Goal: Information Seeking & Learning: Learn about a topic

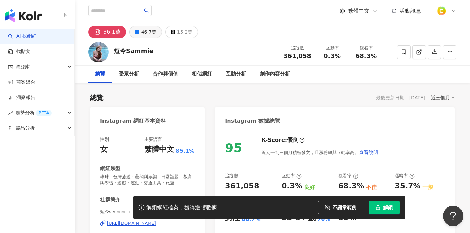
click at [149, 32] on div "46.7萬" at bounding box center [148, 32] width 15 height 10
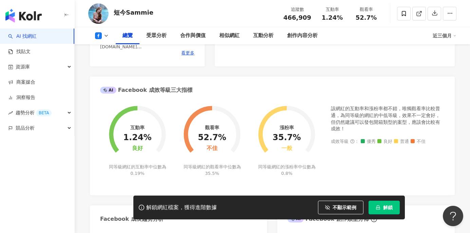
scroll to position [32, 0]
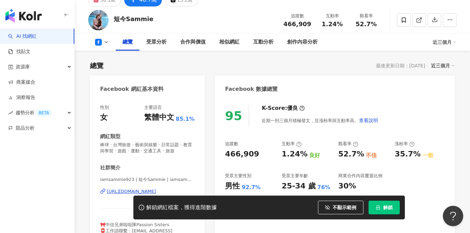
click at [154, 188] on div "https://www.facebook.com/429297837262871" at bounding box center [131, 191] width 49 height 6
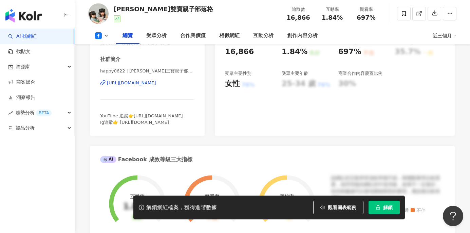
scroll to position [122, 0]
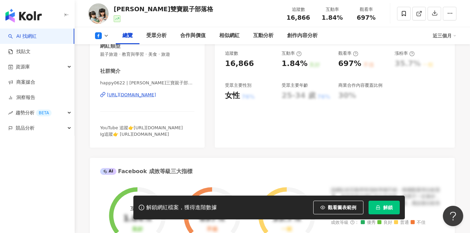
click at [156, 96] on div "https://www.facebook.com/1922577218027820" at bounding box center [131, 95] width 49 height 6
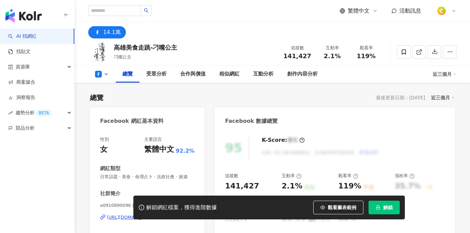
click at [331, 204] on button "觀看圖表範例" at bounding box center [338, 207] width 50 height 14
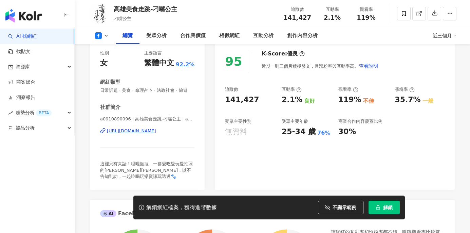
scroll to position [66, 0]
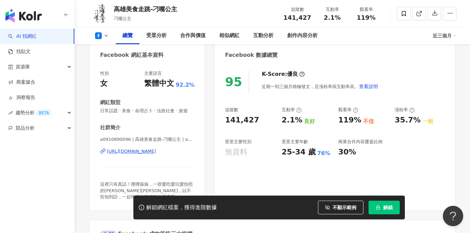
click at [156, 150] on div "https://www.facebook.com/108545913989653" at bounding box center [131, 151] width 49 height 6
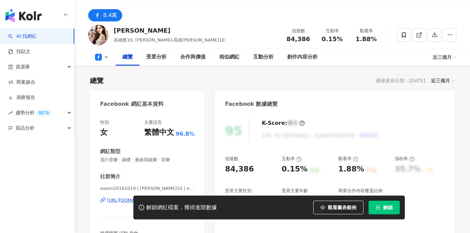
scroll to position [69, 0]
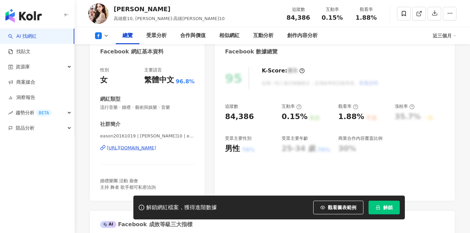
click at [155, 149] on div "https://www.facebook.com/167679653684799" at bounding box center [131, 148] width 49 height 6
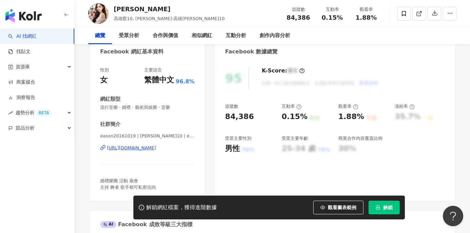
scroll to position [0, 0]
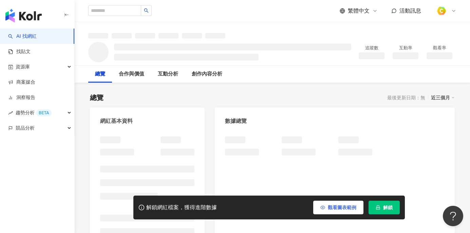
click at [338, 204] on span "觀看圖表範例" at bounding box center [342, 206] width 29 height 5
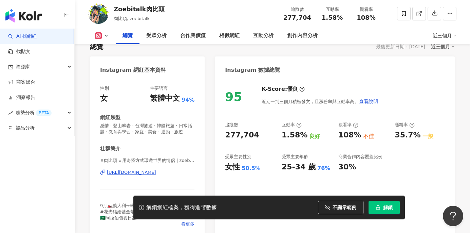
scroll to position [132, 0]
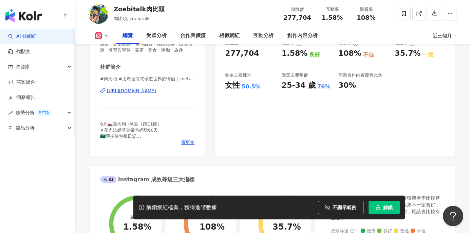
click at [156, 92] on div "https://www.instagram.com/zoebitalk/" at bounding box center [131, 91] width 49 height 6
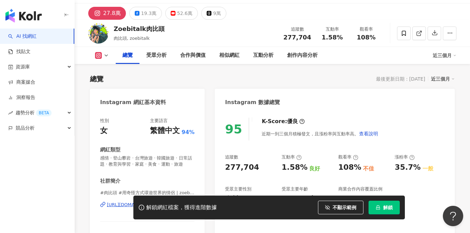
scroll to position [0, 0]
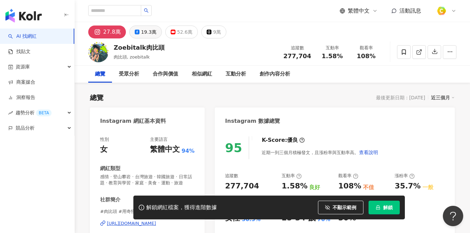
click at [153, 32] on div "19.3萬" at bounding box center [148, 32] width 15 height 10
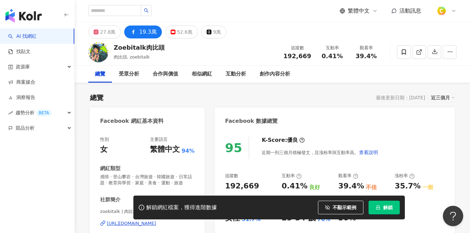
scroll to position [45, 0]
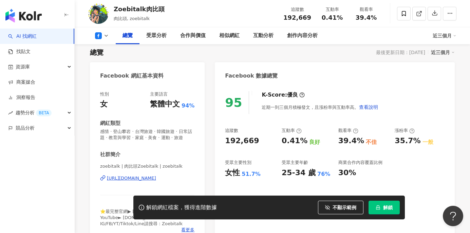
click at [139, 179] on div "https://www.facebook.com/1918526884872726" at bounding box center [131, 178] width 49 height 6
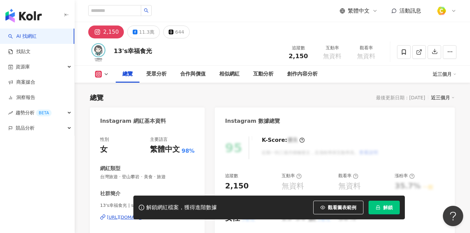
scroll to position [105, 0]
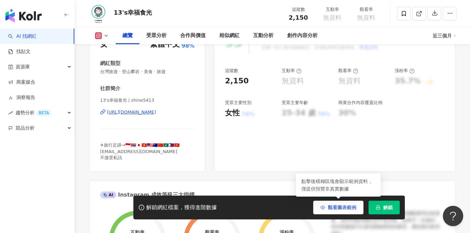
click at [335, 208] on span "觀看圖表範例" at bounding box center [342, 206] width 29 height 5
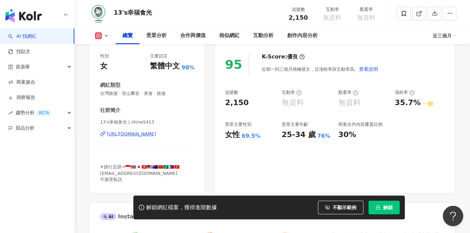
scroll to position [83, 0]
click at [156, 135] on div "https://www.instagram.com/shine5413/" at bounding box center [131, 134] width 49 height 6
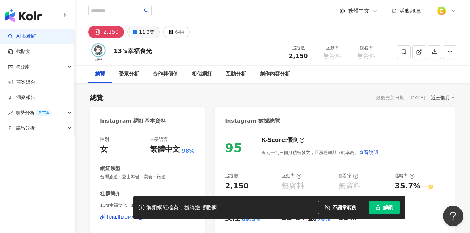
click at [146, 31] on div "11.3萬" at bounding box center [146, 32] width 15 height 10
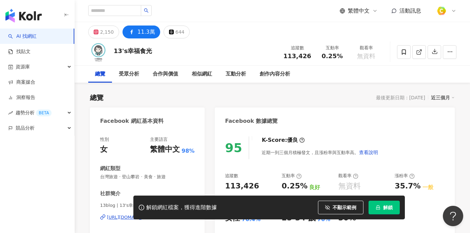
scroll to position [106, 0]
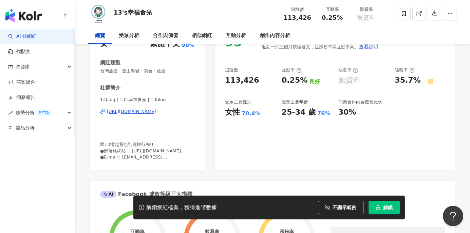
click at [156, 111] on div "https://www.facebook.com/271608182860748" at bounding box center [131, 111] width 49 height 6
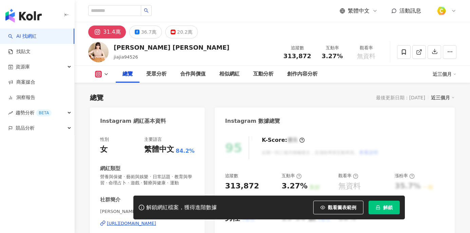
click at [149, 220] on div "[URL][DOMAIN_NAME]" at bounding box center [131, 223] width 49 height 6
click at [144, 28] on div "36.7萬" at bounding box center [148, 32] width 15 height 10
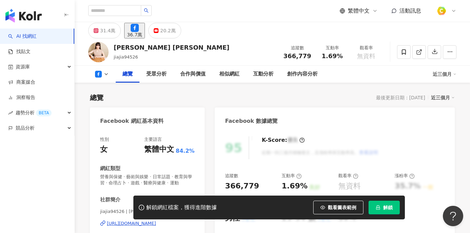
click at [149, 220] on div "[URL][DOMAIN_NAME]" at bounding box center [131, 223] width 49 height 6
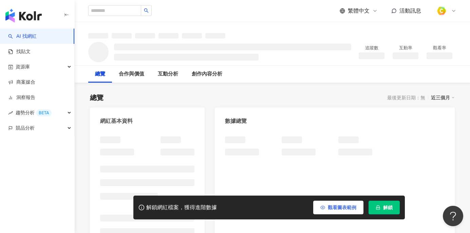
click at [319, 204] on button "觀看圖表範例" at bounding box center [338, 207] width 50 height 14
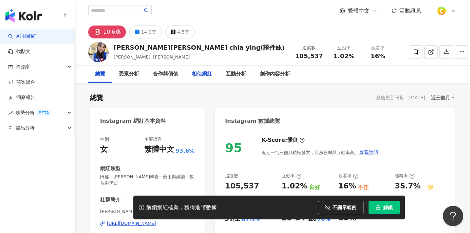
click at [146, 35] on div "14.9萬" at bounding box center [148, 32] width 15 height 10
click at [139, 27] on button "14.9萬" at bounding box center [145, 31] width 33 height 13
click at [141, 33] on div "14.9萬" at bounding box center [148, 32] width 15 height 10
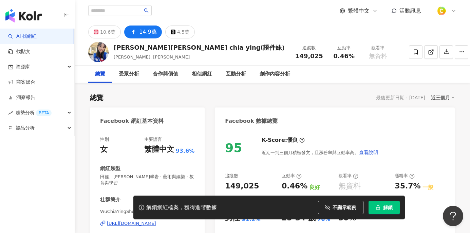
scroll to position [96, 0]
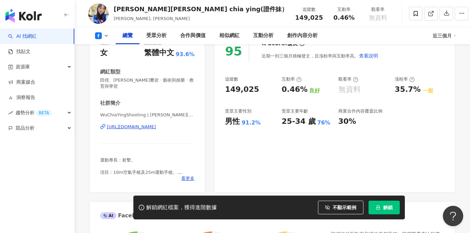
click at [156, 128] on div "https://www.facebook.com/1787364454812177" at bounding box center [131, 127] width 49 height 6
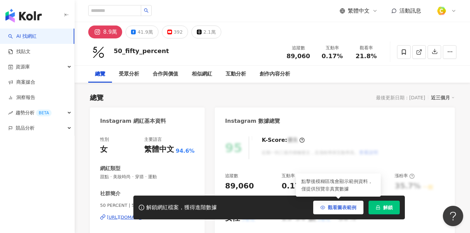
click at [335, 211] on button "觀看圖表範例" at bounding box center [338, 207] width 50 height 14
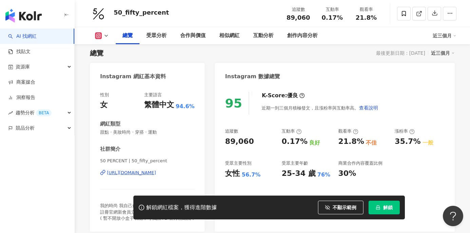
scroll to position [49, 0]
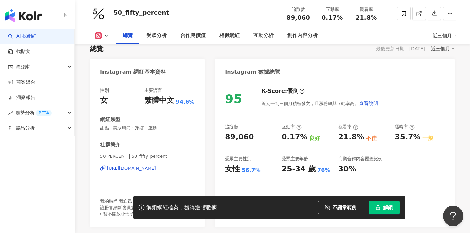
click at [150, 169] on div "https://www.instagram.com/50_fifty_percent/" at bounding box center [131, 168] width 49 height 6
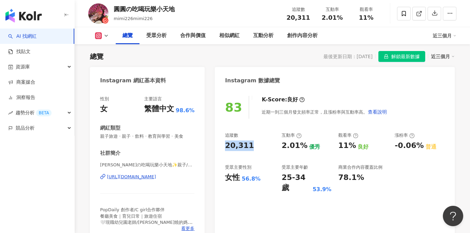
drag, startPoint x: 224, startPoint y: 143, endPoint x: 256, endPoint y: 145, distance: 31.6
click at [256, 145] on div "83 K-Score : 良好 近期一到三個月發文頻率正常，且漲粉率與互動率高。 查看說明 追蹤數 20,311 互動率 2.01% 優秀 觀看率 11% 良…" at bounding box center [335, 165] width 240 height 152
copy div "20,311"
drag, startPoint x: 321, startPoint y: 16, endPoint x: 347, endPoint y: 16, distance: 26.5
click at [347, 16] on div "互動率 2.01%" at bounding box center [332, 13] width 34 height 15
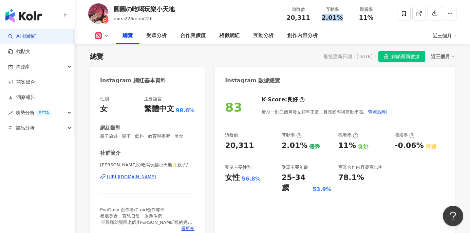
copy span "2.01%"
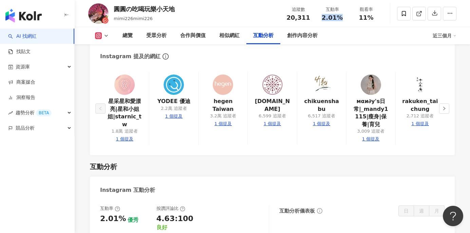
scroll to position [1328, 0]
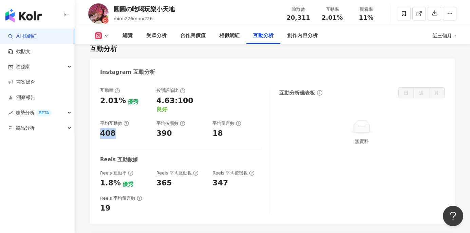
drag, startPoint x: 101, startPoint y: 116, endPoint x: 113, endPoint y: 116, distance: 11.9
click at [113, 128] on div "408" at bounding box center [125, 133] width 50 height 11
copy div "408"
drag, startPoint x: 154, startPoint y: 120, endPoint x: 174, endPoint y: 115, distance: 20.8
click at [174, 115] on div "互動率 2.01% 優秀 按讚評論比 4.63:100 良好 平均互動數 408 平均按讚數 390 平均留言數 18" at bounding box center [181, 112] width 162 height 51
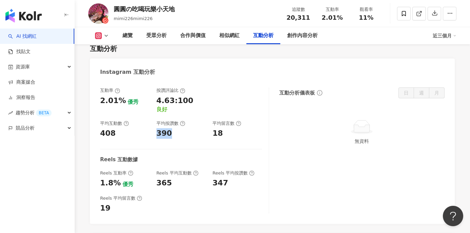
copy div "390"
drag, startPoint x: 210, startPoint y: 120, endPoint x: 221, endPoint y: 119, distance: 10.2
click at [221, 119] on div "互動率 2.01% 優秀 按讚評論比 4.63:100 良好 平均互動數 408 平均按讚數 390 平均留言數 18" at bounding box center [181, 112] width 162 height 51
copy div "18"
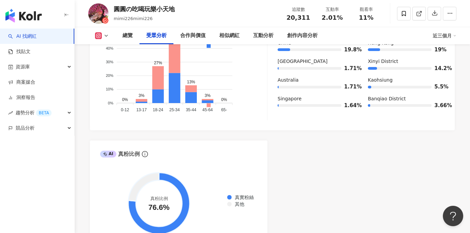
scroll to position [472, 0]
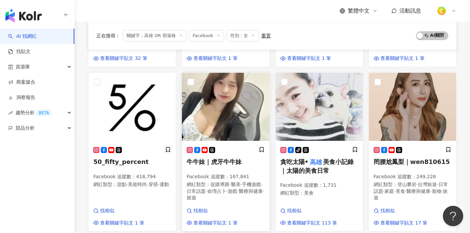
scroll to position [227, 0]
click at [220, 141] on div "牛牛妹｜虎牙牛牛妹 Facebook 追蹤數 ： 167,841 網紅類型 ： 促購導購 · 醫美 · 手機遊戲 · 日常話題 · 命理占卜 · 遊戲 · 醫…" at bounding box center [225, 185] width 87 height 89
click at [327, 158] on span "美食小記錄｜太陽的美食日常" at bounding box center [317, 166] width 74 height 16
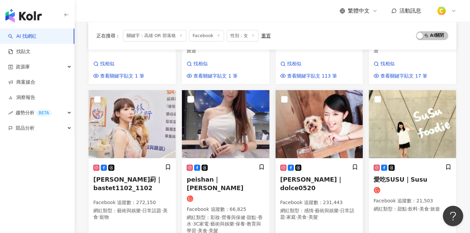
scroll to position [374, 0]
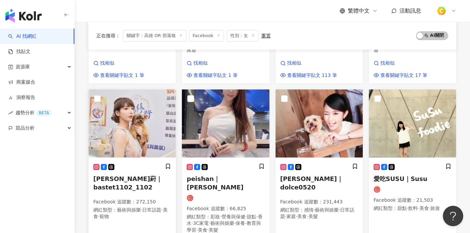
click at [140, 140] on img at bounding box center [132, 123] width 87 height 68
click at [237, 129] on img at bounding box center [225, 123] width 87 height 68
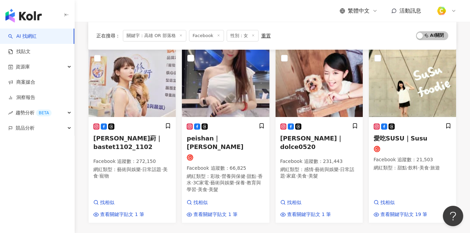
scroll to position [405, 0]
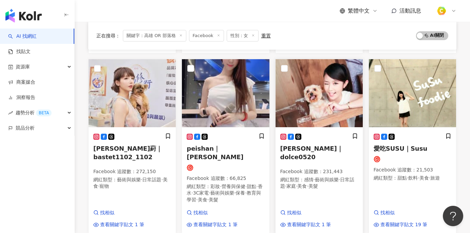
click at [317, 146] on div "郭亞棠｜dolce0520 Facebook 追蹤數 ： 231,443 網紅類型 ： 感情 · 藝術與娛樂 · 日常話題 · 家庭 · 美食 · 美髮" at bounding box center [319, 164] width 78 height 63
click at [418, 166] on p "Facebook 追蹤數 ： 21,503" at bounding box center [413, 169] width 78 height 7
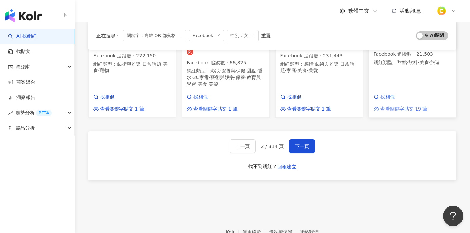
scroll to position [524, 0]
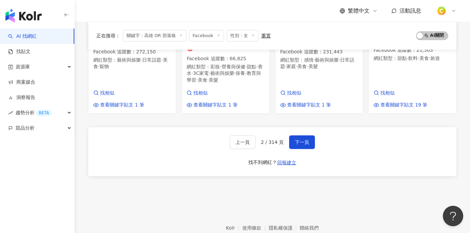
click at [402, 204] on footer "Kolr 使用條款 隱私權保護 聯絡我們 愛卡拉互動媒體股份有限公司 | 統一編號：53342456 | Copyright © 2025 iKala All…" at bounding box center [272, 230] width 395 height 75
click at [300, 139] on span "下一頁" at bounding box center [302, 141] width 14 height 5
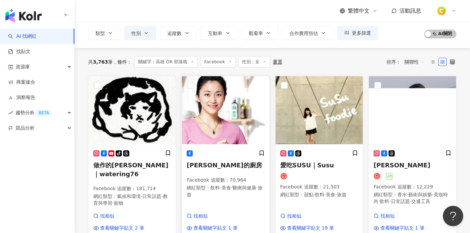
scroll to position [34, 0]
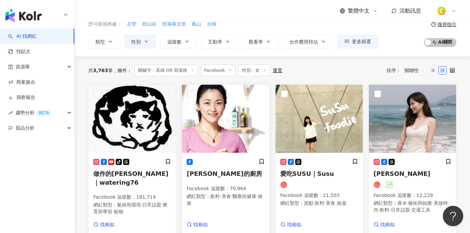
click at [229, 132] on img at bounding box center [225, 119] width 87 height 68
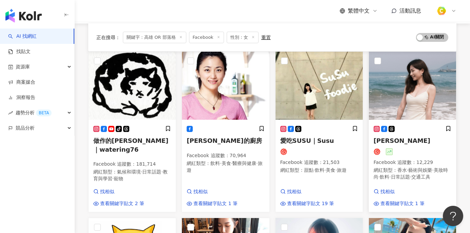
scroll to position [88, 0]
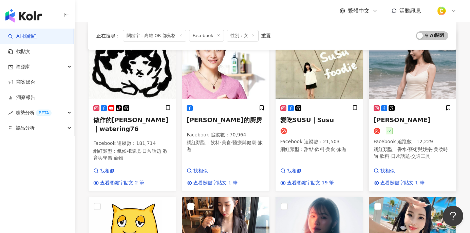
click at [415, 108] on div at bounding box center [413, 108] width 78 height 7
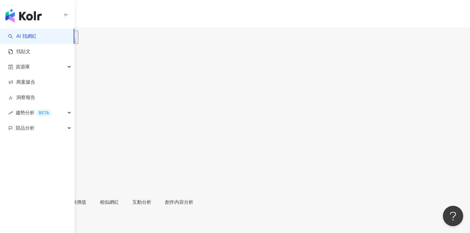
click at [39, 37] on div "16.8萬" at bounding box center [30, 39] width 15 height 5
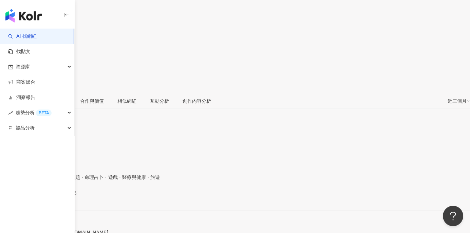
scroll to position [107, 0]
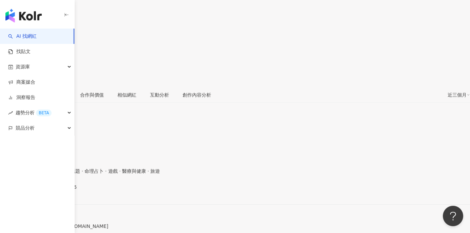
click at [60, 190] on div "[URL][DOMAIN_NAME]" at bounding box center [33, 192] width 53 height 5
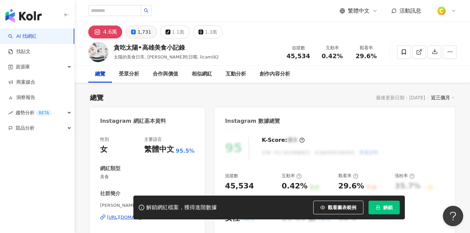
click at [131, 31] on icon at bounding box center [133, 32] width 5 height 5
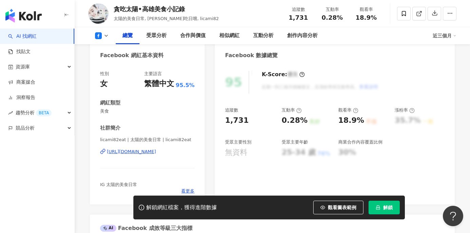
scroll to position [66, 0]
click at [156, 151] on div "https://www.facebook.com/430302474032056" at bounding box center [131, 151] width 49 height 6
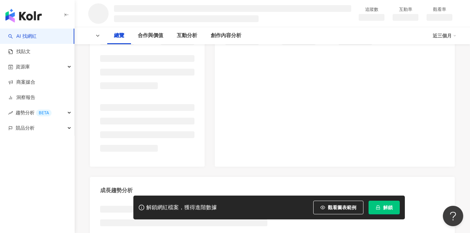
scroll to position [123, 0]
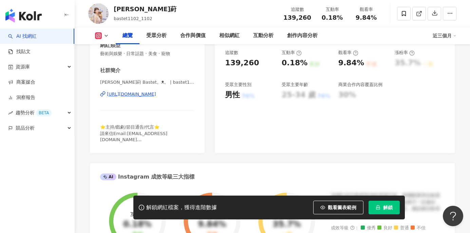
scroll to position [109, 0]
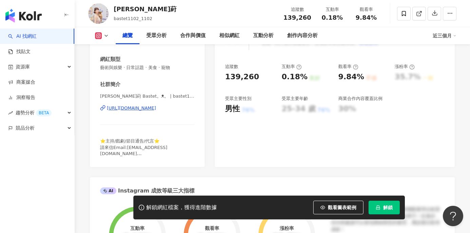
click at [148, 108] on div "[URL][DOMAIN_NAME]" at bounding box center [131, 108] width 49 height 6
click at [126, 109] on div "https://www.instagram.com/bastet1102_1102/" at bounding box center [131, 108] width 49 height 6
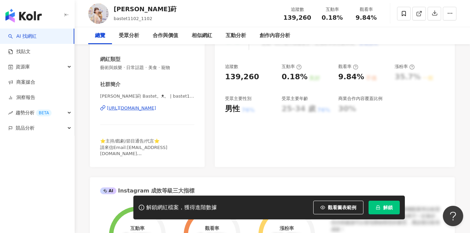
scroll to position [0, 0]
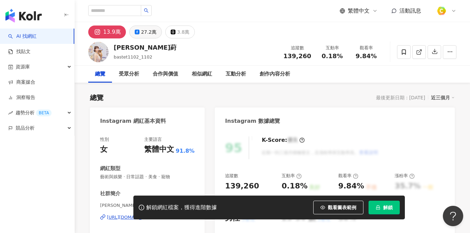
click at [146, 34] on div "27.2萬" at bounding box center [148, 32] width 15 height 10
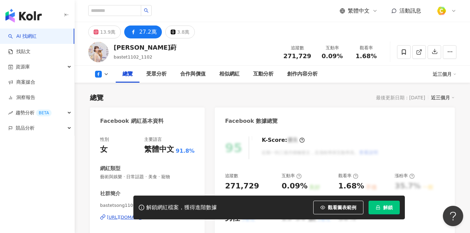
scroll to position [119, 0]
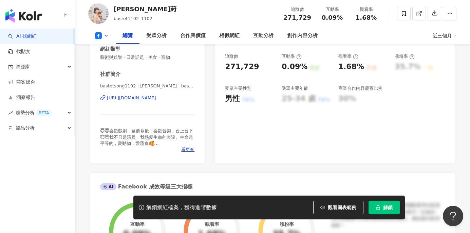
click at [156, 97] on div "https://www.facebook.com/167200973438909" at bounding box center [131, 98] width 49 height 6
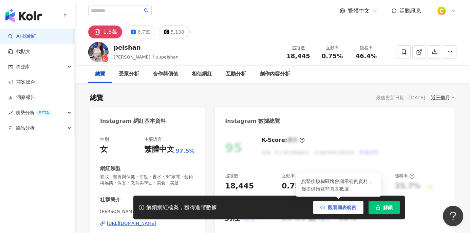
click at [332, 203] on button "觀看圖表範例" at bounding box center [338, 207] width 50 height 14
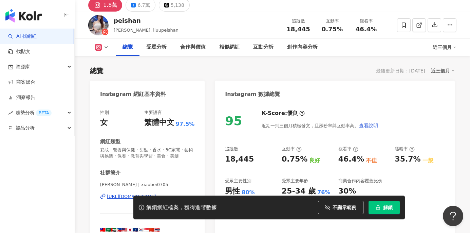
scroll to position [64, 0]
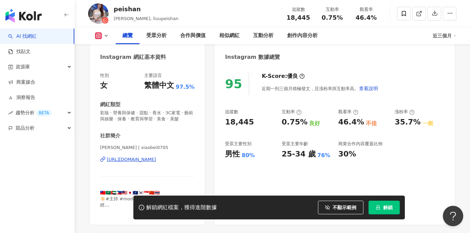
click at [150, 161] on div "[URL][DOMAIN_NAME]" at bounding box center [131, 159] width 49 height 6
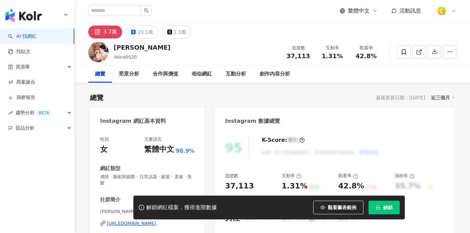
click at [148, 33] on div "23.1萬" at bounding box center [144, 32] width 15 height 10
click at [140, 32] on div "23.1萬" at bounding box center [144, 32] width 15 height 10
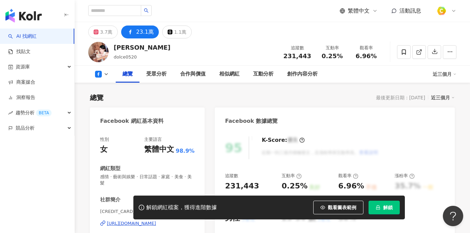
scroll to position [101, 0]
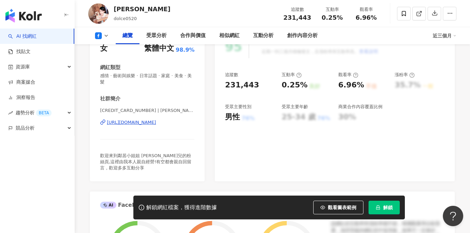
click at [153, 119] on div "https://www.facebook.com/138281542926531" at bounding box center [131, 122] width 49 height 6
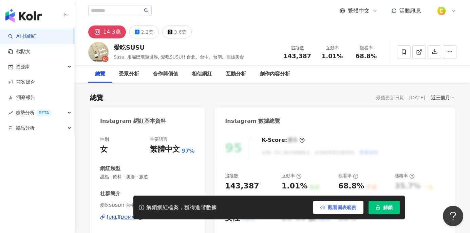
click at [323, 207] on circle "button" at bounding box center [322, 206] width 1 height 1
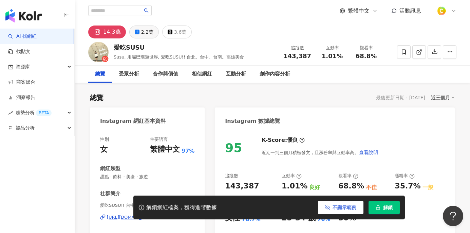
click at [145, 35] on div "2.2萬" at bounding box center [147, 32] width 12 height 10
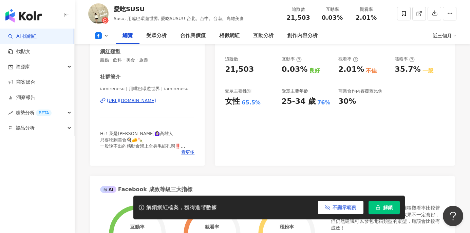
scroll to position [140, 0]
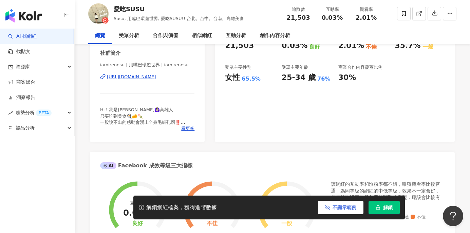
click at [152, 79] on div "[URL][DOMAIN_NAME]" at bounding box center [131, 77] width 49 height 6
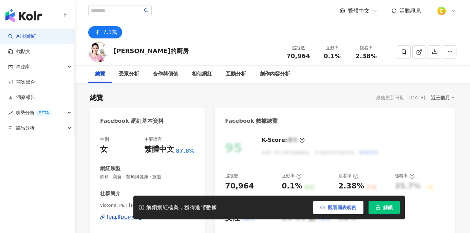
click at [329, 203] on button "觀看圖表範例" at bounding box center [338, 207] width 50 height 14
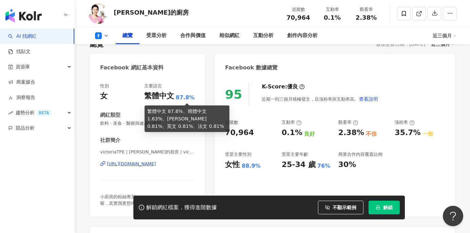
scroll to position [114, 0]
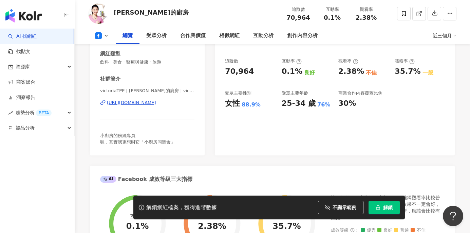
click at [156, 105] on div "https://www.facebook.com/163564693754633" at bounding box center [131, 102] width 49 height 6
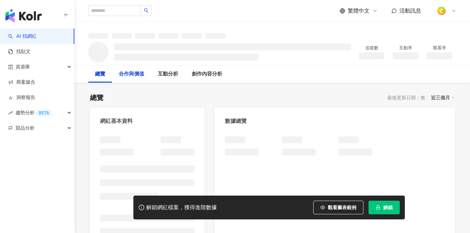
click at [319, 203] on button "觀看圖表範例" at bounding box center [338, 207] width 50 height 14
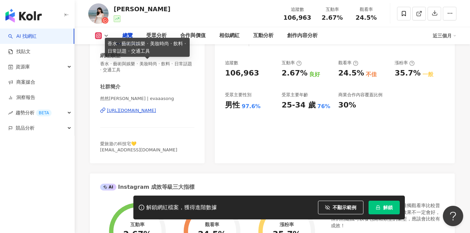
click at [146, 111] on div "[URL][DOMAIN_NAME]" at bounding box center [131, 110] width 49 height 6
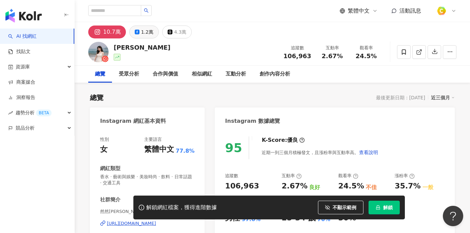
click at [137, 30] on icon at bounding box center [137, 32] width 5 height 5
click at [141, 33] on div "1.2萬" at bounding box center [147, 32] width 12 height 10
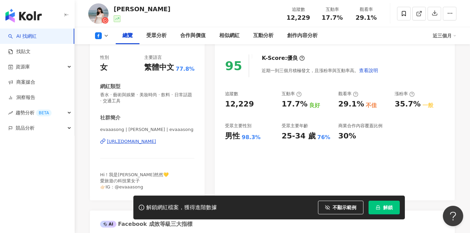
scroll to position [99, 0]
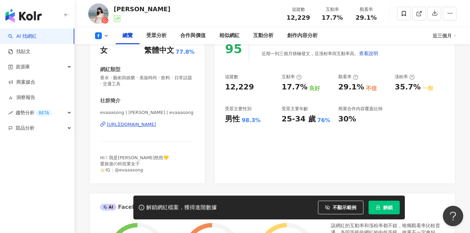
click at [151, 125] on div "https://www.facebook.com/112959551764396" at bounding box center [131, 124] width 49 height 6
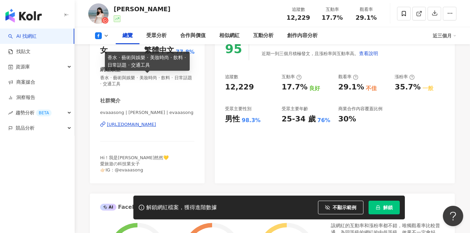
click at [156, 124] on div "https://www.facebook.com/112959551764396" at bounding box center [131, 124] width 49 height 6
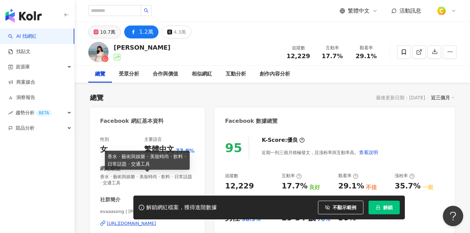
click at [112, 34] on div "10.7萬" at bounding box center [107, 32] width 15 height 10
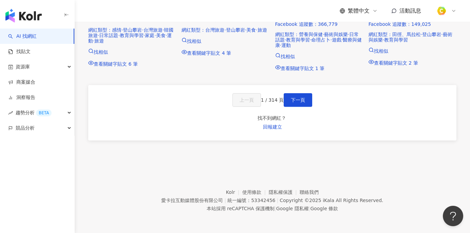
scroll to position [531, 0]
click at [309, 106] on button "下一頁" at bounding box center [298, 100] width 29 height 14
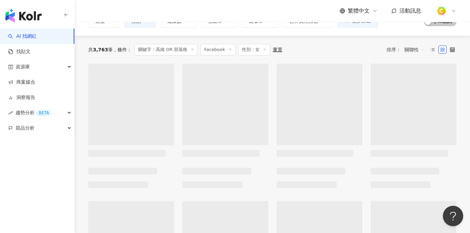
scroll to position [0, 0]
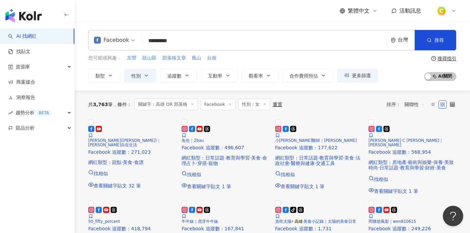
click at [201, 41] on input "*********" at bounding box center [265, 40] width 240 height 13
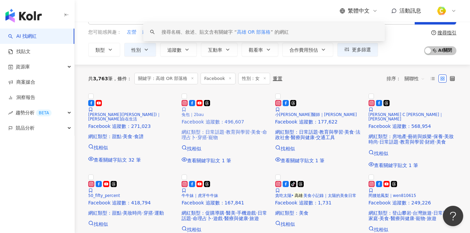
scroll to position [35, 0]
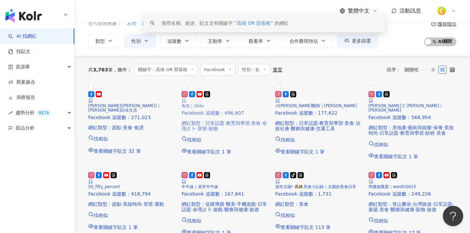
click at [235, 84] on img at bounding box center [226, 84] width 88 height 0
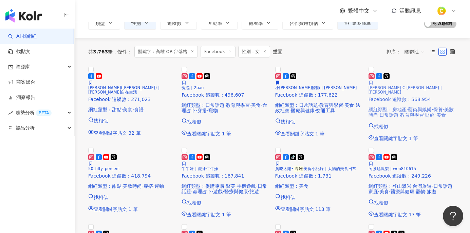
scroll to position [53, 0]
click at [405, 65] on img at bounding box center [413, 65] width 88 height 0
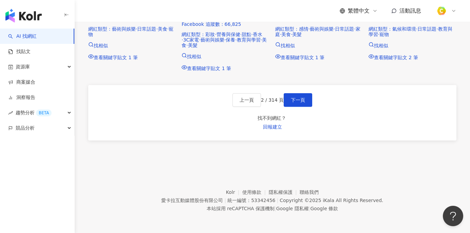
scroll to position [542, 0]
click at [305, 107] on button "下一頁" at bounding box center [298, 100] width 29 height 14
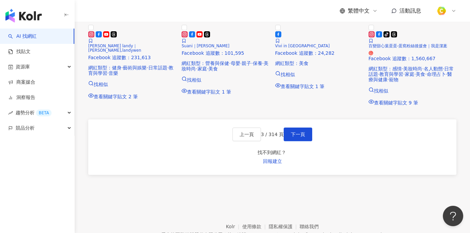
scroll to position [190, 0]
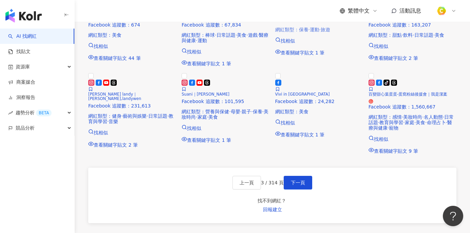
scroll to position [199, 0]
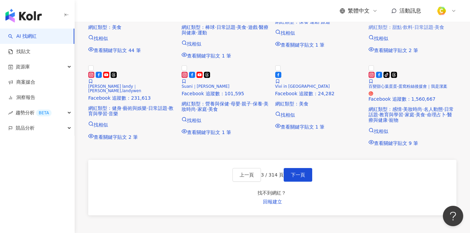
scroll to position [187, 0]
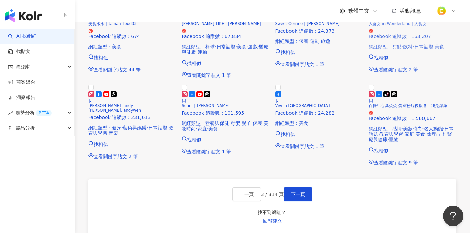
click at [420, 2] on img at bounding box center [413, 2] width 88 height 0
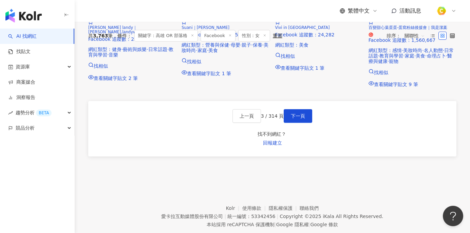
scroll to position [0, 0]
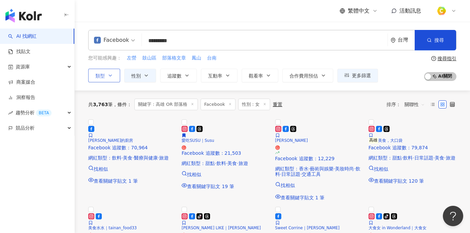
click at [108, 74] on icon "button" at bounding box center [110, 75] width 5 height 5
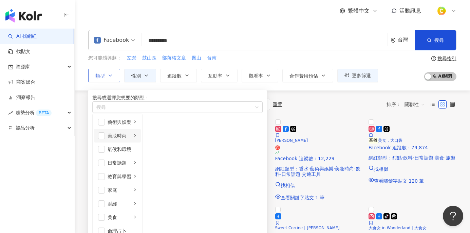
scroll to position [1, 0]
click at [107, 142] on li "美妝時尚" at bounding box center [117, 136] width 47 height 14
click at [105, 139] on span "button" at bounding box center [101, 135] width 7 height 7
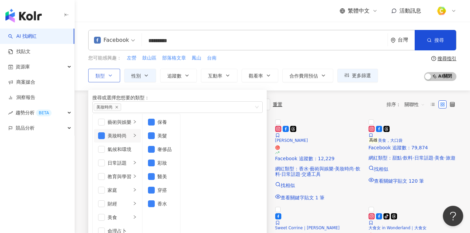
scroll to position [105, 0]
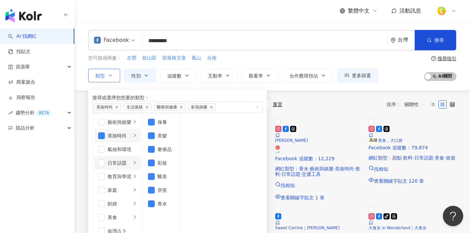
scroll to position [0, 0]
click at [105, 139] on span "button" at bounding box center [101, 135] width 7 height 7
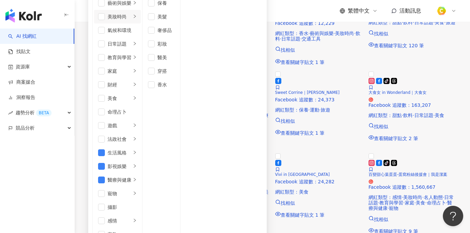
scroll to position [134, 0]
click at [102, 149] on span "button" at bounding box center [101, 152] width 7 height 7
click at [103, 163] on span "button" at bounding box center [101, 166] width 7 height 7
click at [102, 176] on span "button" at bounding box center [101, 179] width 7 height 7
click at [309, 14] on div "繁體中文 活動訊息" at bounding box center [272, 11] width 368 height 22
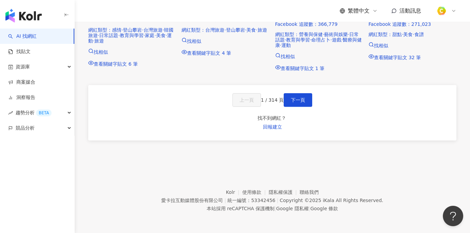
scroll to position [435, 0]
click at [304, 103] on span "下一頁" at bounding box center [298, 99] width 14 height 5
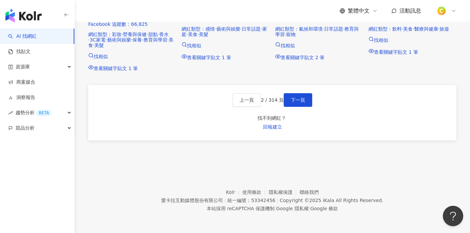
scroll to position [446, 0]
click at [302, 107] on button "下一頁" at bounding box center [298, 100] width 29 height 14
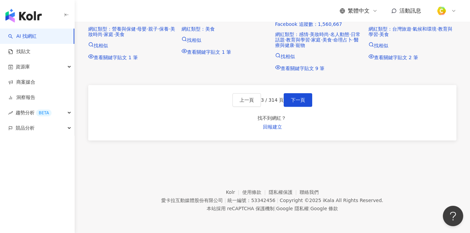
scroll to position [370, 0]
click at [305, 103] on span "下一頁" at bounding box center [298, 99] width 14 height 5
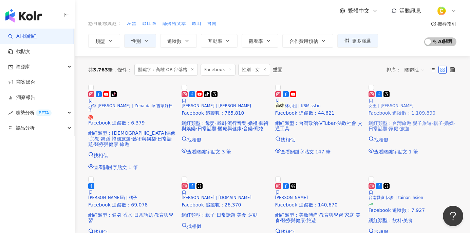
scroll to position [52, 0]
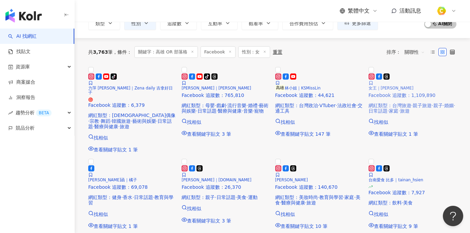
click at [401, 66] on img at bounding box center [413, 66] width 88 height 0
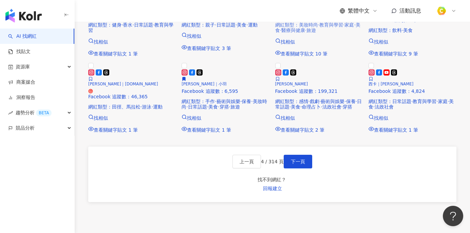
scroll to position [224, 0]
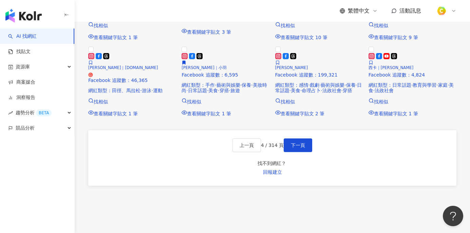
click at [230, 11] on span "日常話題" at bounding box center [226, 8] width 19 height 5
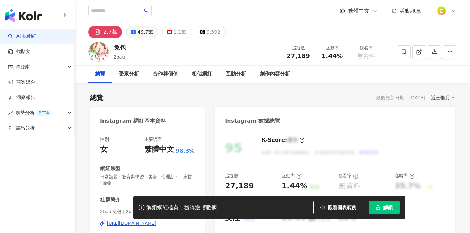
click at [140, 33] on div "49.7萬" at bounding box center [144, 32] width 15 height 10
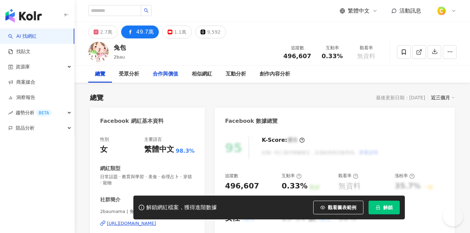
drag, startPoint x: 140, startPoint y: 32, endPoint x: 166, endPoint y: 73, distance: 48.3
click at [139, 32] on div "49.7萬" at bounding box center [145, 32] width 18 height 10
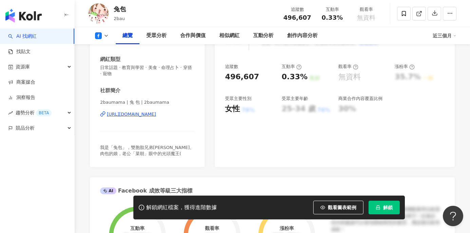
click at [142, 114] on div "[URL][DOMAIN_NAME]" at bounding box center [131, 114] width 49 height 6
click at [340, 207] on span "觀看圖表範例" at bounding box center [342, 206] width 29 height 5
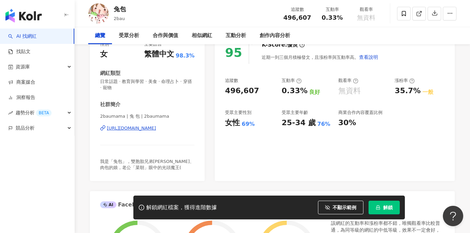
scroll to position [96, 0]
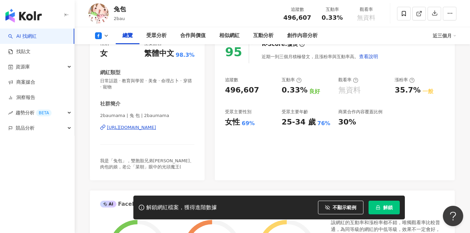
click at [153, 128] on div "[URL][DOMAIN_NAME]" at bounding box center [131, 127] width 49 height 6
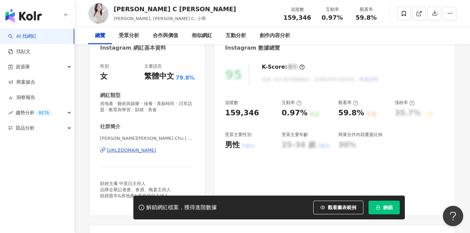
scroll to position [84, 0]
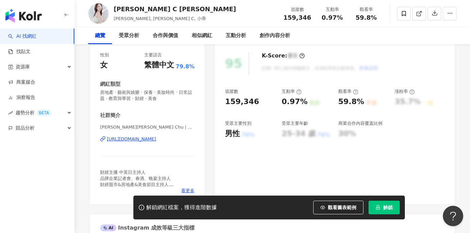
click at [128, 136] on div "[URL][DOMAIN_NAME]" at bounding box center [131, 139] width 49 height 6
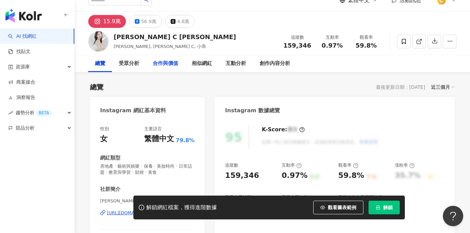
scroll to position [0, 0]
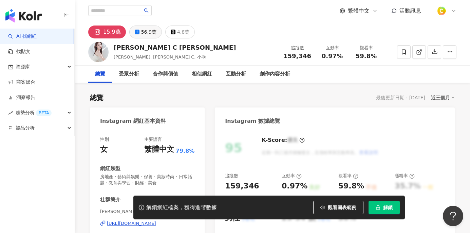
click at [135, 31] on icon at bounding box center [137, 32] width 5 height 5
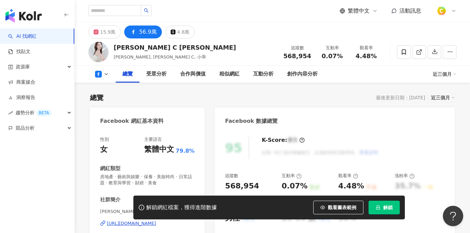
scroll to position [76, 0]
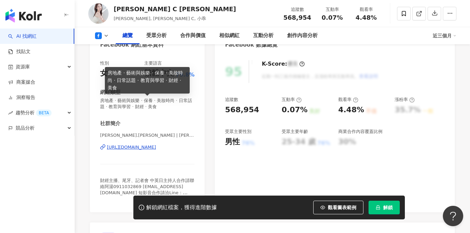
click at [146, 146] on div "[URL][DOMAIN_NAME]" at bounding box center [131, 147] width 49 height 6
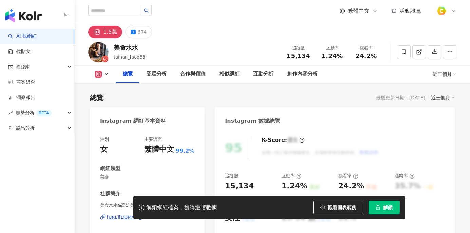
scroll to position [99, 0]
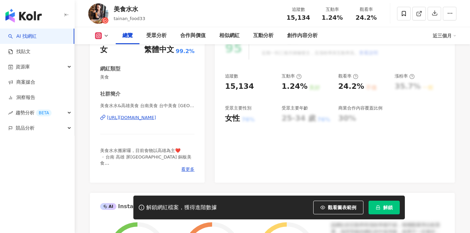
click at [146, 117] on div "[URL][DOMAIN_NAME]" at bounding box center [131, 117] width 49 height 6
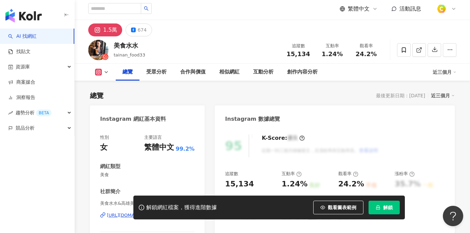
scroll to position [0, 0]
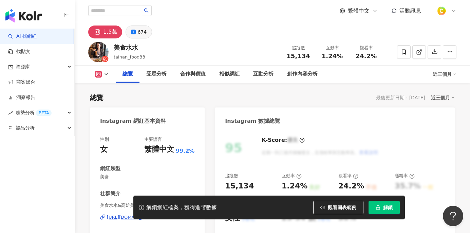
click at [140, 36] on div "674" at bounding box center [141, 32] width 9 height 10
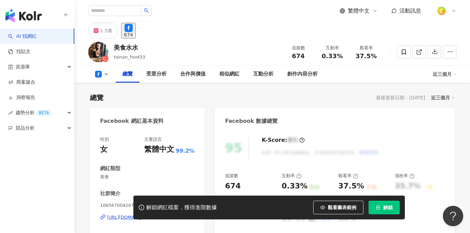
click at [148, 214] on div "https://www.facebook.com/106567004297537" at bounding box center [131, 217] width 49 height 6
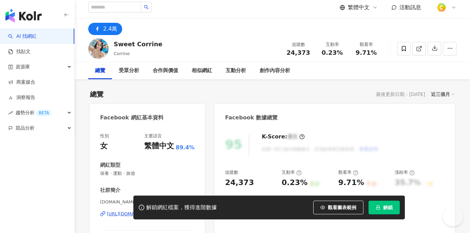
scroll to position [92, 0]
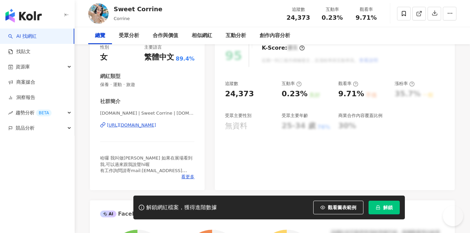
click at [156, 124] on div "[URL][DOMAIN_NAME]" at bounding box center [131, 125] width 49 height 6
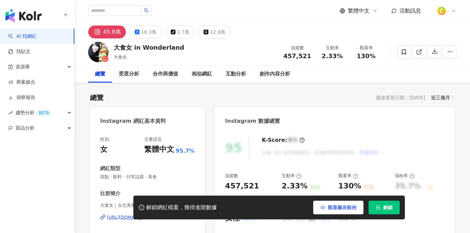
click at [337, 203] on button "觀看圖表範例" at bounding box center [338, 207] width 50 height 14
click at [332, 210] on button "觀看圖表範例" at bounding box center [338, 207] width 50 height 14
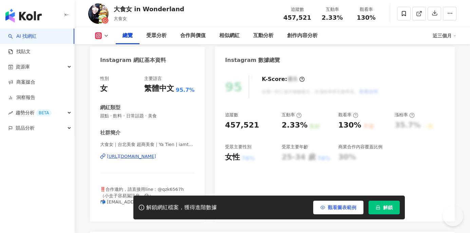
click at [329, 206] on span "觀看圖表範例" at bounding box center [342, 206] width 29 height 5
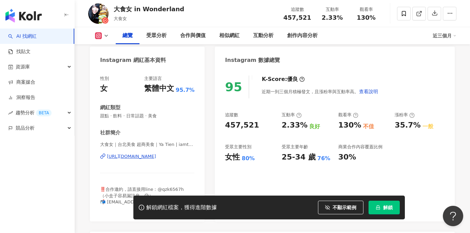
scroll to position [0, 0]
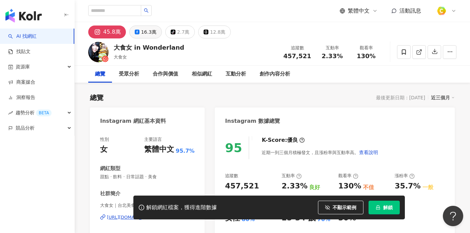
click at [148, 36] on div "16.3萬" at bounding box center [148, 32] width 15 height 10
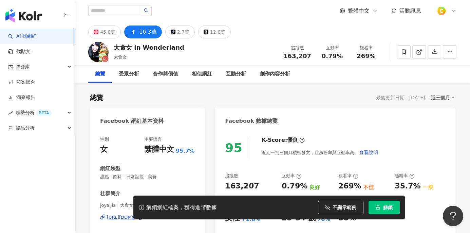
scroll to position [116, 0]
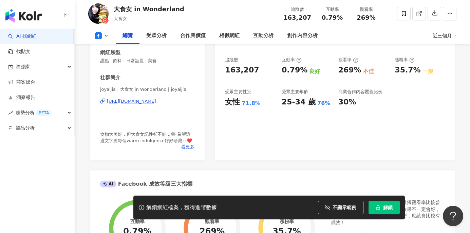
click at [149, 99] on div "https://www.facebook.com/1506454286293618" at bounding box center [131, 101] width 49 height 6
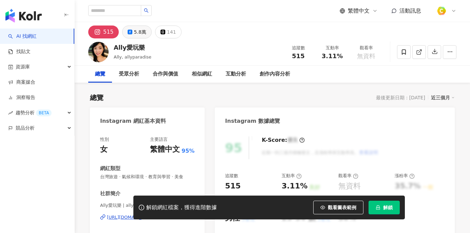
click at [136, 34] on div "5.8萬" at bounding box center [140, 32] width 12 height 10
click at [136, 31] on div "5.8萬" at bounding box center [140, 32] width 12 height 10
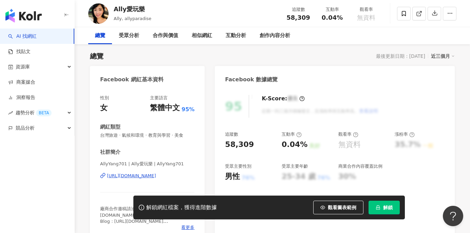
scroll to position [42, 0]
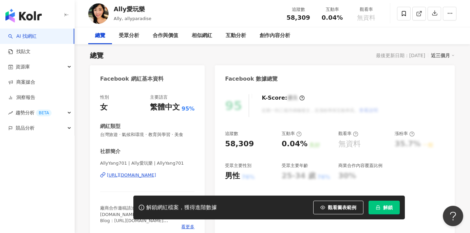
click at [156, 176] on div "https://www.facebook.com/110752972592619" at bounding box center [131, 175] width 49 height 6
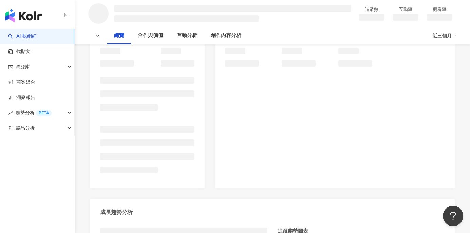
scroll to position [93, 0]
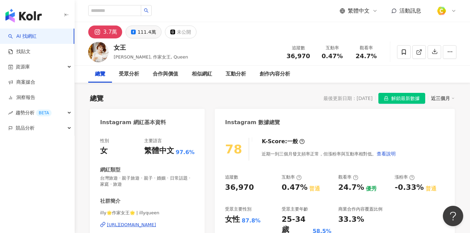
click at [148, 33] on div "111.4萬" at bounding box center [146, 32] width 18 height 10
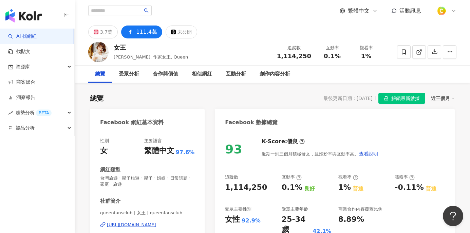
scroll to position [119, 0]
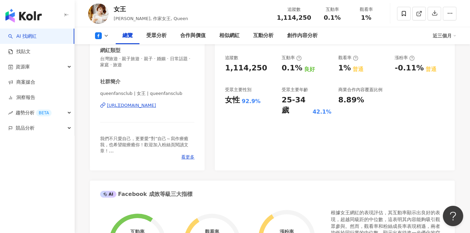
click at [156, 106] on div "[URL][DOMAIN_NAME]" at bounding box center [131, 105] width 49 height 6
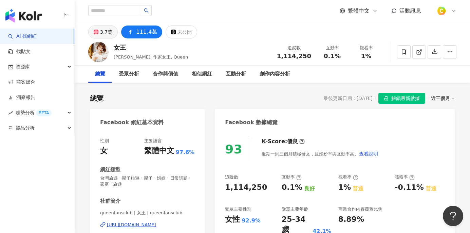
click at [106, 34] on div "3.7萬" at bounding box center [106, 32] width 12 height 10
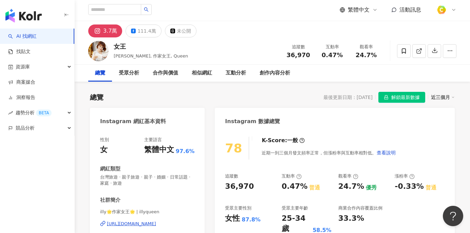
scroll to position [106, 0]
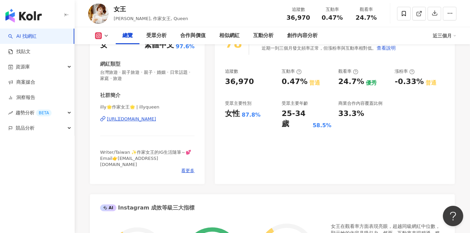
click at [153, 119] on div "https://www.instagram.com/illyqueen/" at bounding box center [131, 119] width 49 height 6
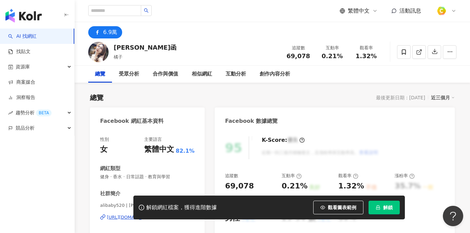
scroll to position [109, 0]
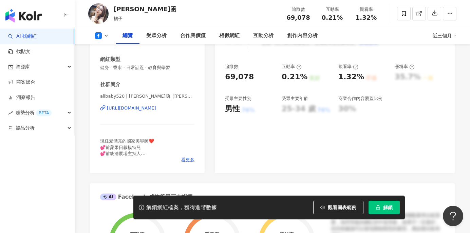
click at [156, 107] on div "[URL][DOMAIN_NAME]" at bounding box center [131, 108] width 49 height 6
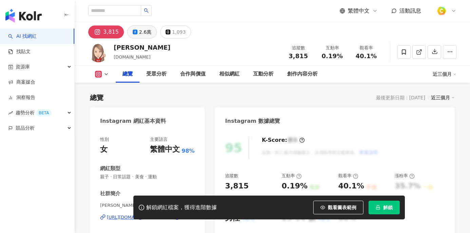
click at [133, 33] on icon at bounding box center [135, 32] width 5 height 5
click at [152, 32] on button "2.6萬" at bounding box center [142, 31] width 30 height 13
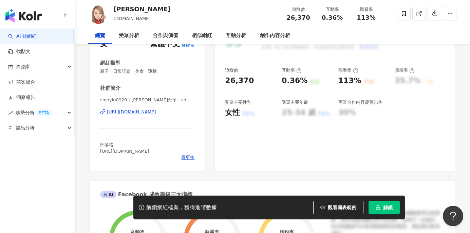
click at [153, 114] on div "https://www.facebook.com/372399473405643" at bounding box center [131, 112] width 49 height 6
click at [156, 110] on div "https://www.facebook.com/372399473405643" at bounding box center [131, 112] width 49 height 6
drag, startPoint x: 143, startPoint y: 150, endPoint x: 100, endPoint y: 151, distance: 43.1
click at [100, 151] on span "部落格 http://evanchiny.com" at bounding box center [124, 147] width 49 height 11
copy span "http://evanchiny.com"
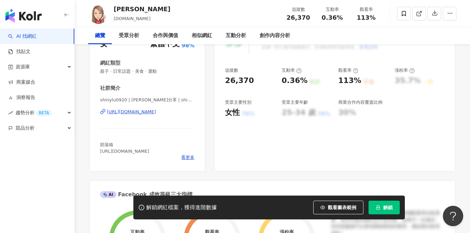
click at [339, 206] on span "觀看圖表範例" at bounding box center [342, 206] width 29 height 5
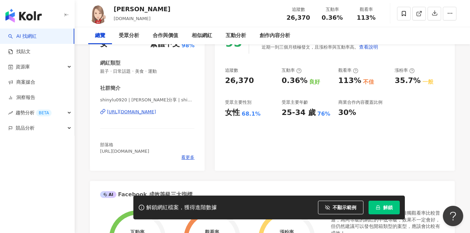
click at [278, 136] on div "95 K-Score : 優良 近期一到三個月積極發文，且漲粉率與互動率高。 查看說明 追蹤數 26,370 互動率 0.36% 良好 觀看率 113% 不佳…" at bounding box center [335, 97] width 240 height 146
